Goal: Task Accomplishment & Management: Manage account settings

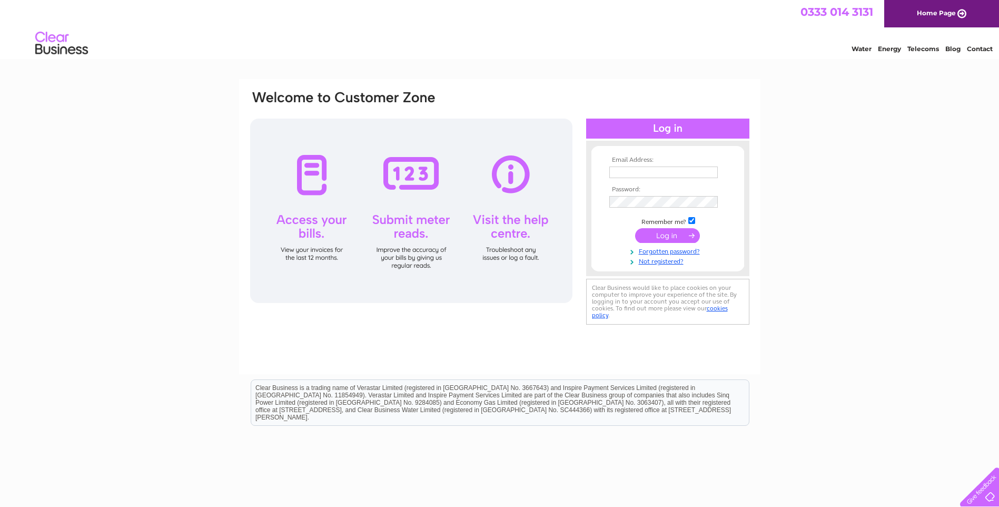
type input "[EMAIL_ADDRESS][DOMAIN_NAME]"
click at [658, 235] on input "submit" at bounding box center [667, 235] width 65 height 15
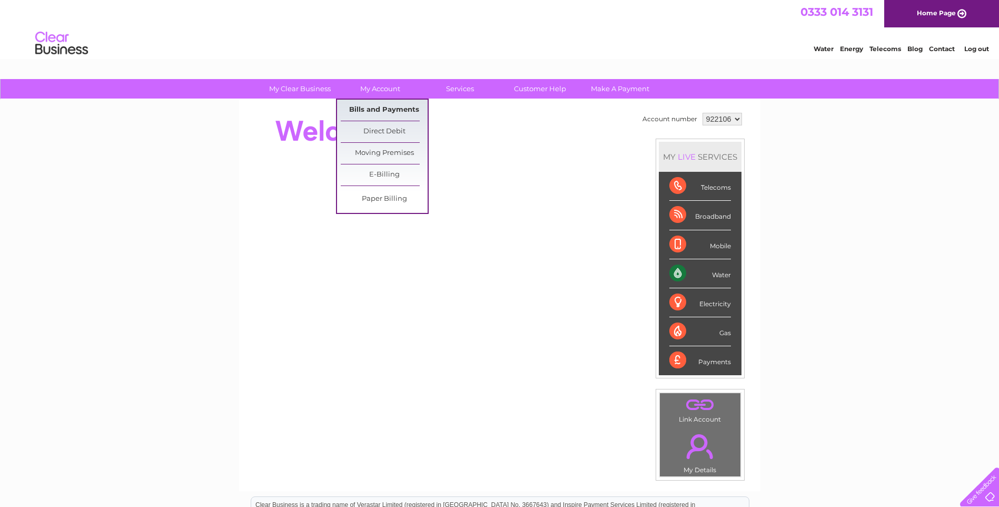
click at [378, 113] on link "Bills and Payments" at bounding box center [384, 110] width 87 height 21
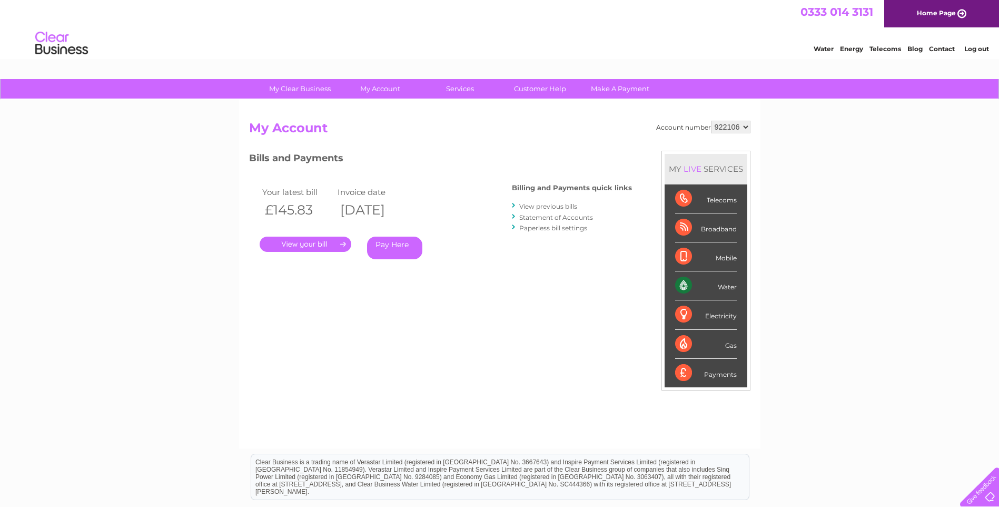
click at [298, 241] on link "." at bounding box center [306, 243] width 92 height 15
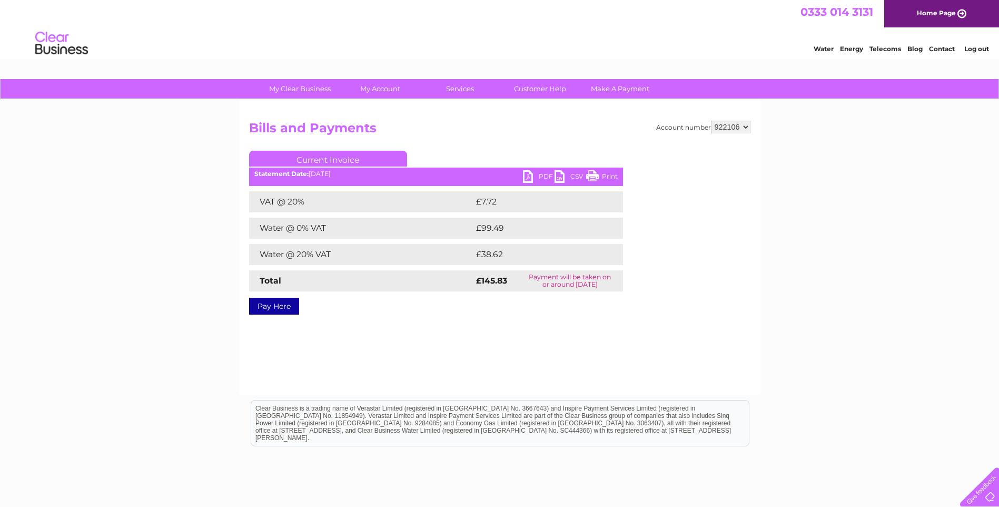
click at [538, 173] on link "PDF" at bounding box center [539, 177] width 32 height 15
